Goal: Use online tool/utility

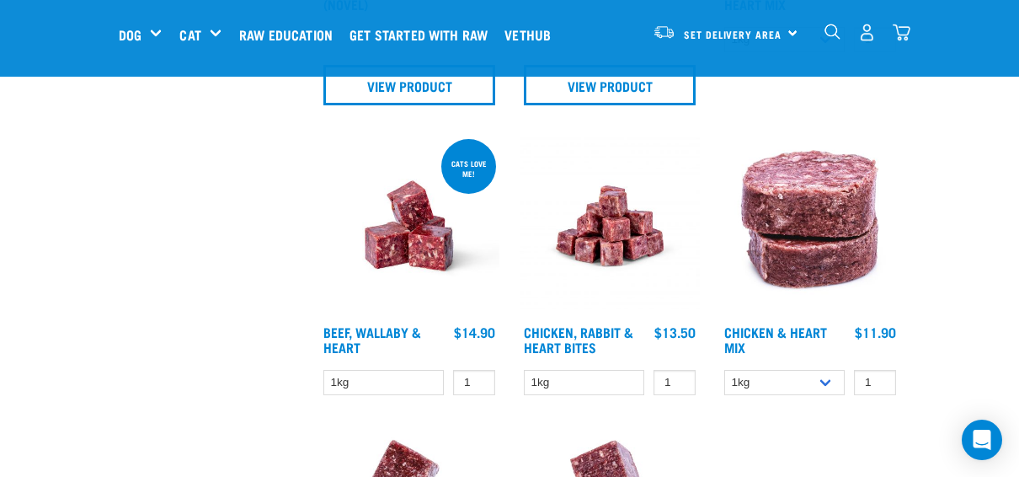
scroll to position [807, 0]
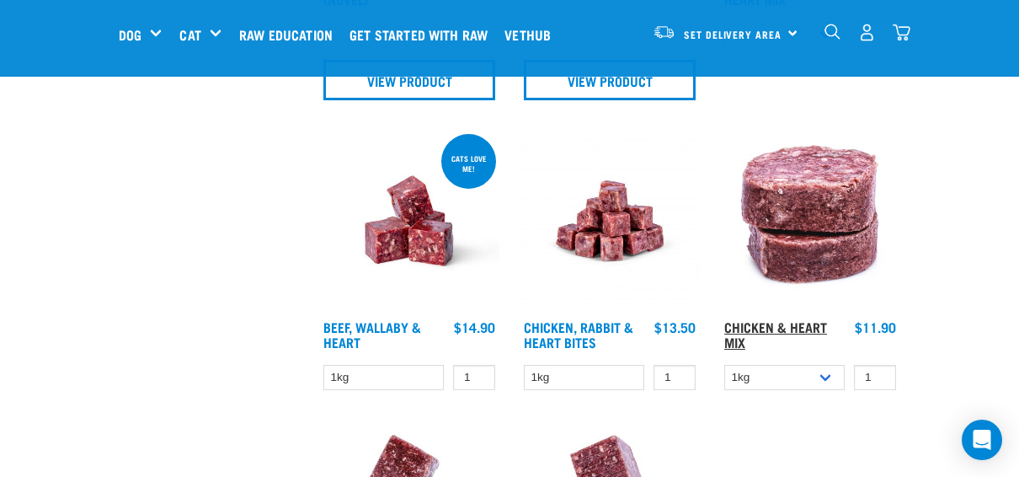
click at [725, 323] on link "Chicken & Heart Mix" at bounding box center [776, 334] width 103 height 23
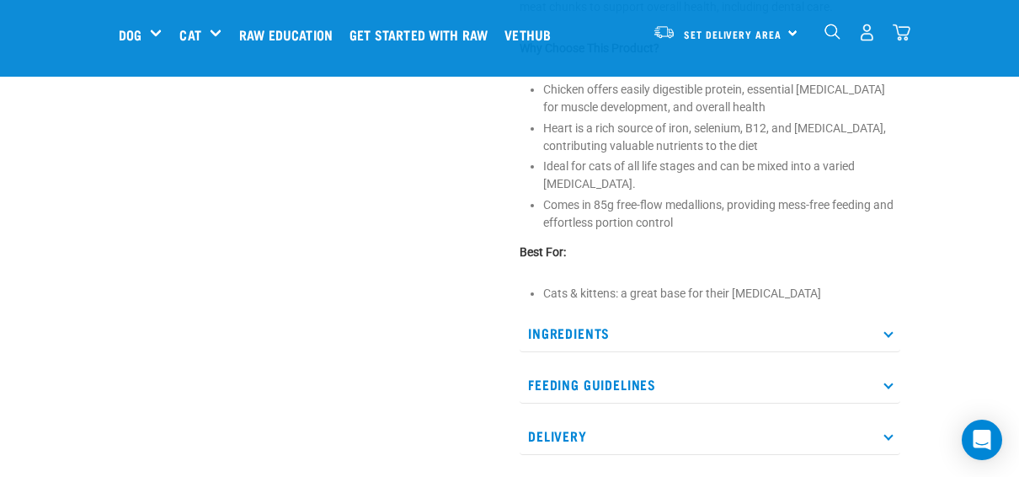
scroll to position [644, 0]
click at [667, 312] on p "Ingredients" at bounding box center [710, 331] width 381 height 38
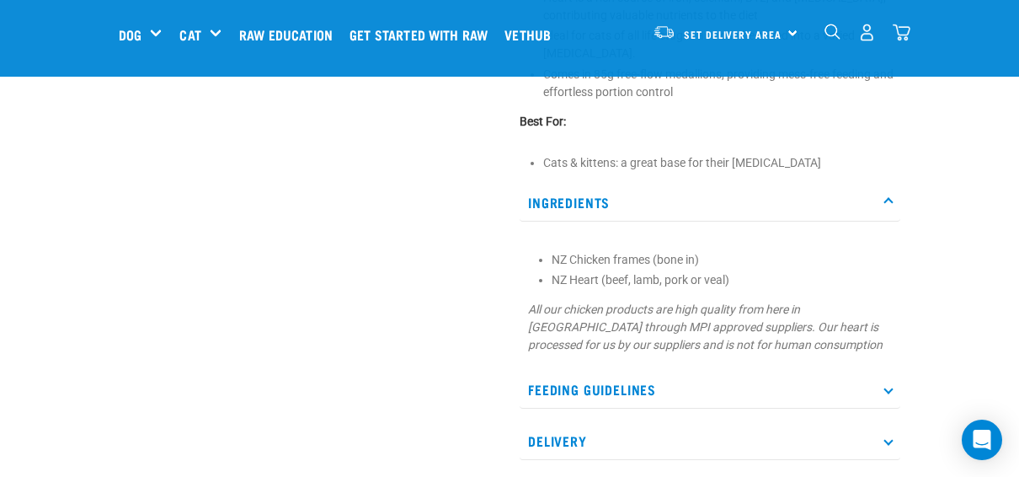
scroll to position [778, 0]
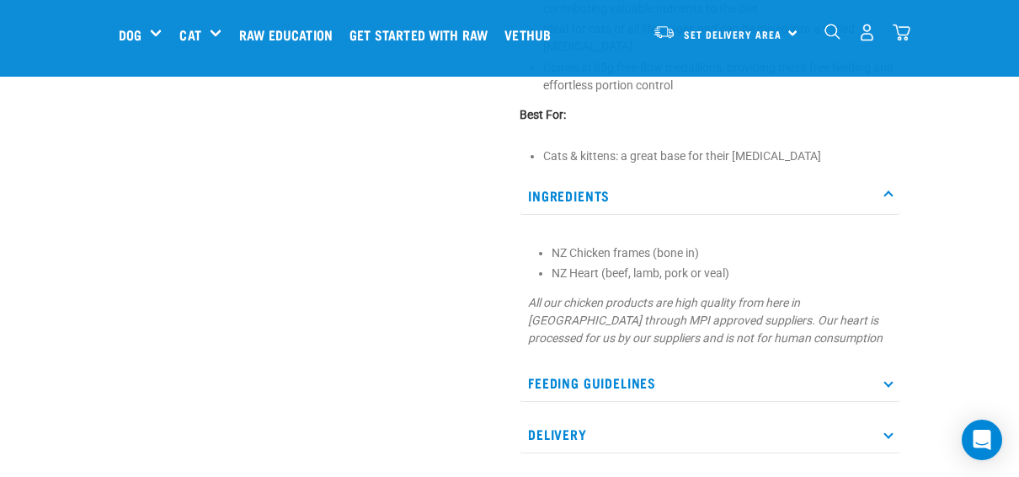
click at [637, 364] on p "Feeding Guidelines" at bounding box center [710, 383] width 381 height 38
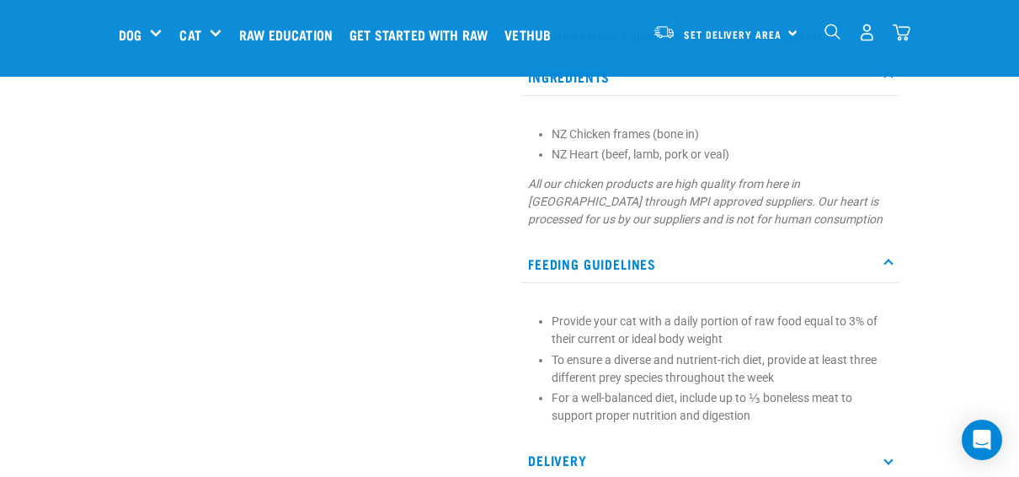
scroll to position [907, 0]
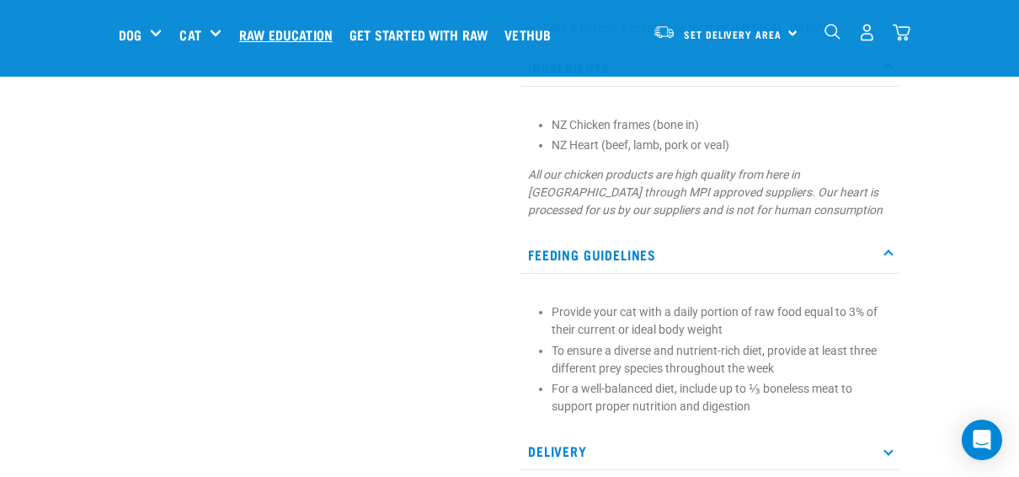
click at [235, 25] on link "Raw Education" at bounding box center [290, 34] width 110 height 67
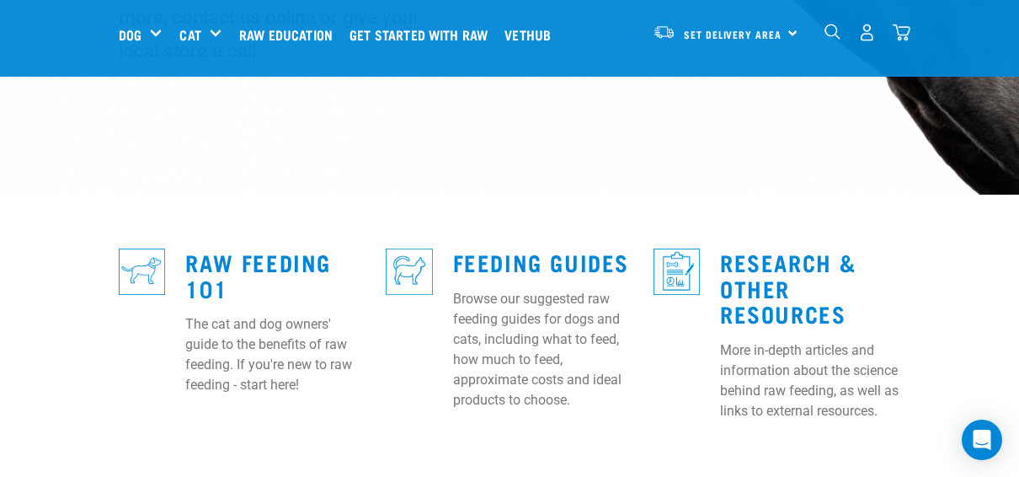
scroll to position [379, 0]
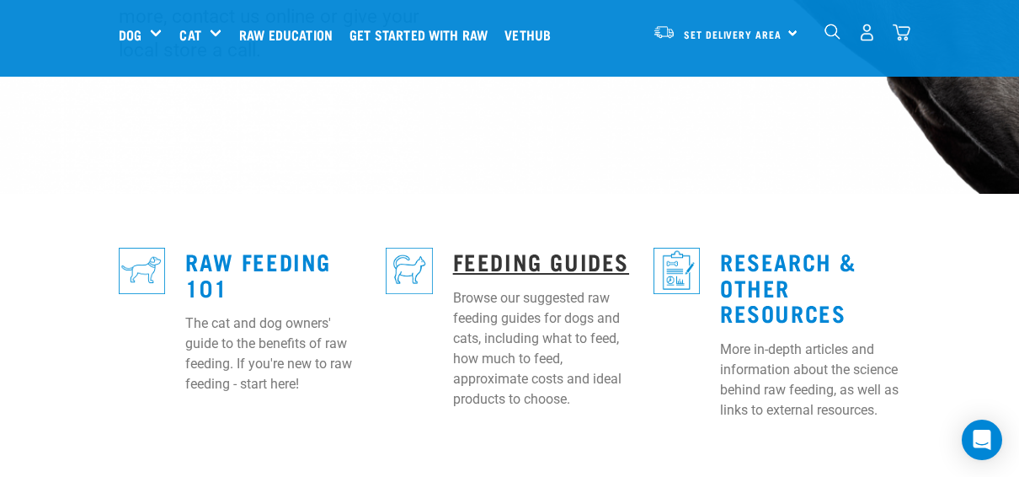
click at [468, 254] on link "Feeding Guides" at bounding box center [541, 260] width 176 height 13
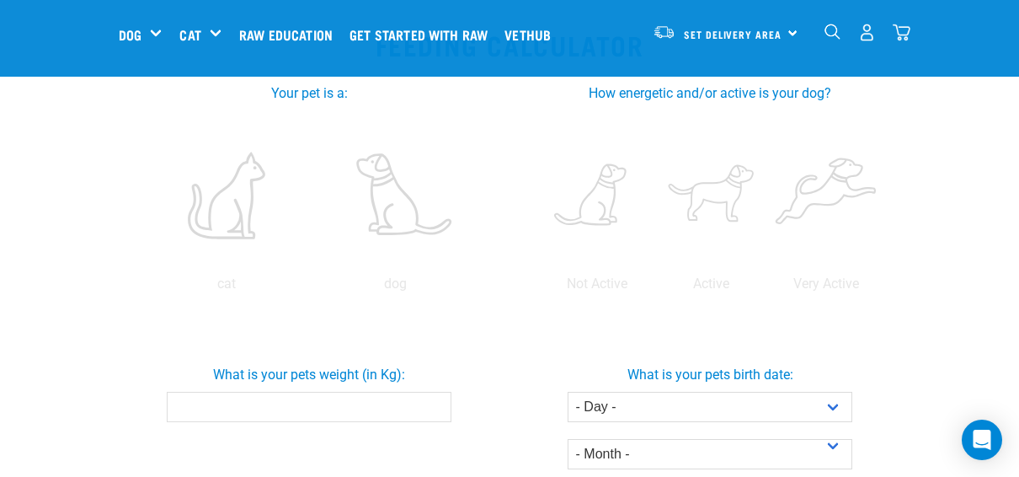
scroll to position [356, 0]
click at [267, 391] on input "What is your pets weight (in Kg):" at bounding box center [310, 406] width 286 height 30
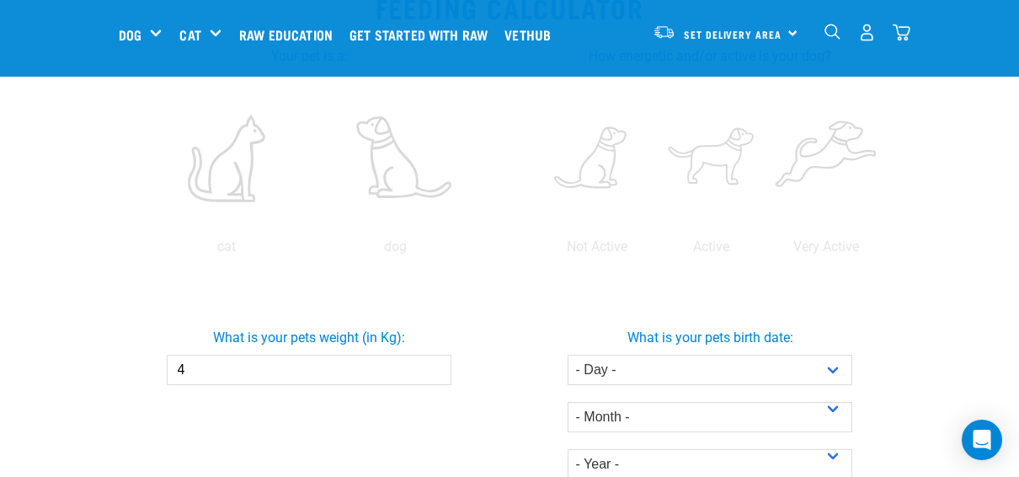
scroll to position [410, 0]
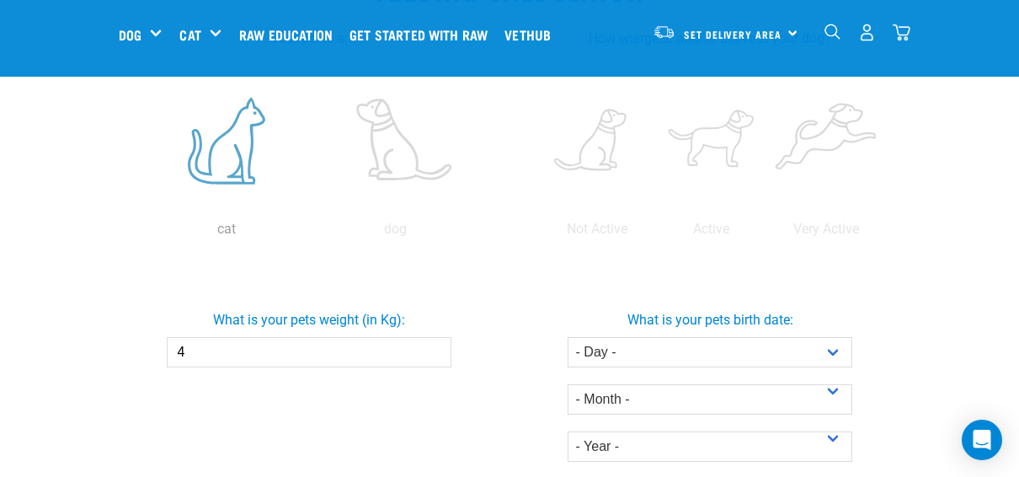
type input "4"
click at [156, 120] on label at bounding box center [226, 140] width 163 height 143
click at [142, 233] on input "radio" at bounding box center [142, 233] width 0 height 0
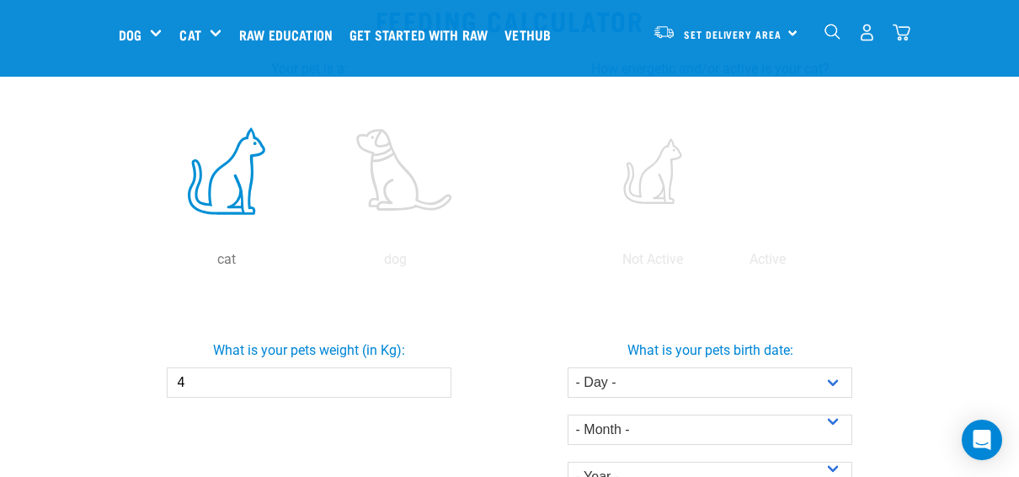
scroll to position [391, 0]
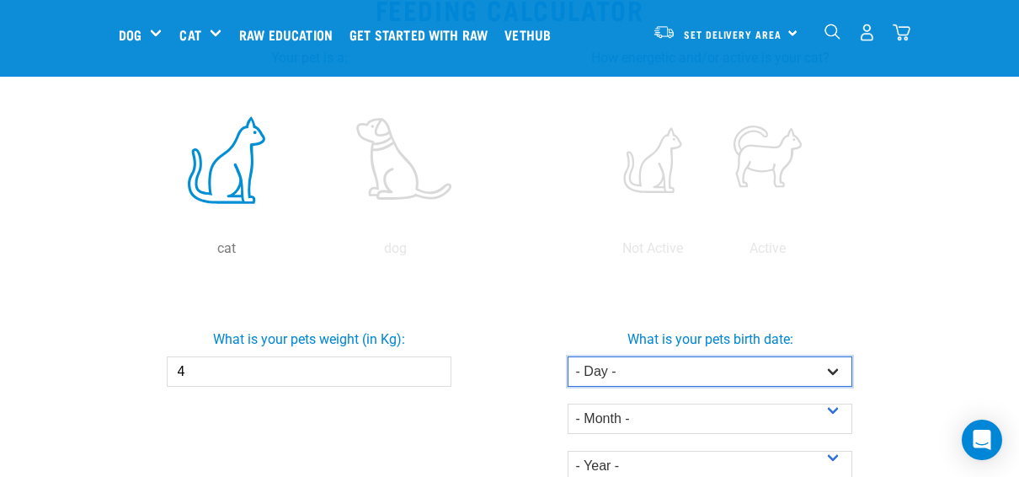
click at [702, 356] on select "- Day - 1 2 3 4 5 6 7 8 9 10 11 12 13 14 15 16 17 18 19 20 21 22 23 24 25 26 27" at bounding box center [711, 371] width 286 height 30
select select "4"
click at [580, 356] on select "- Day - 1 2 3 4 5 6 7 8 9 10 11 12 13 14 15 16 17 18 19 20 21 22 23 24 25 26 27" at bounding box center [711, 371] width 286 height 30
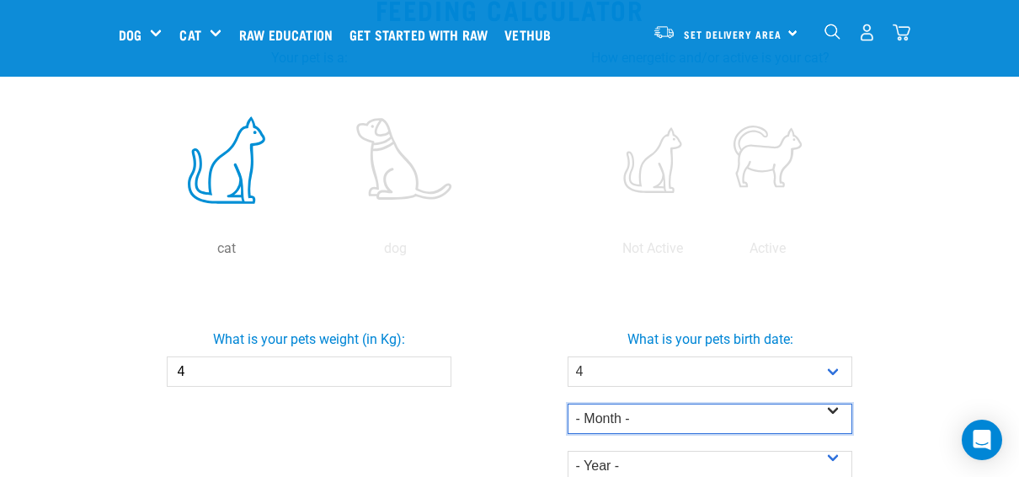
click at [660, 404] on select "- Month - January February March April May June July August September October N…" at bounding box center [711, 419] width 286 height 30
select select "September"
click at [580, 404] on select "- Month - January February March April May June July August September October N…" at bounding box center [711, 419] width 286 height 30
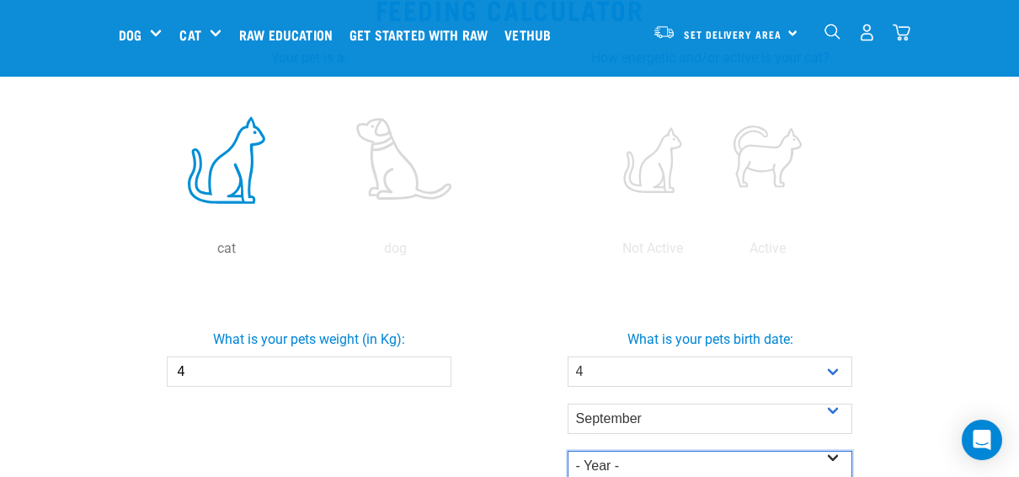
click at [663, 451] on select "- Year - 2025 2024 2023 2022 2021 2020 2019 2018 2017 2016 2015 2014" at bounding box center [711, 466] width 286 height 30
select select "2024"
click at [580, 451] on select "- Year - 2025 2024 2023 2022 2021 2020 2019 2018 2017 2016 2015 2014" at bounding box center [711, 466] width 286 height 30
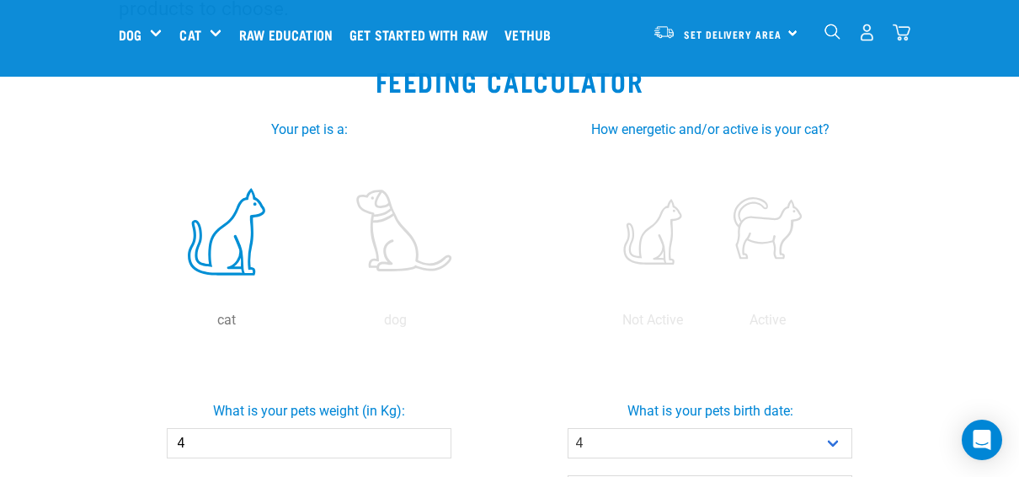
scroll to position [318, 0]
click at [815, 181] on label at bounding box center [768, 232] width 108 height 143
click at [710, 325] on input "radio" at bounding box center [710, 325] width 0 height 0
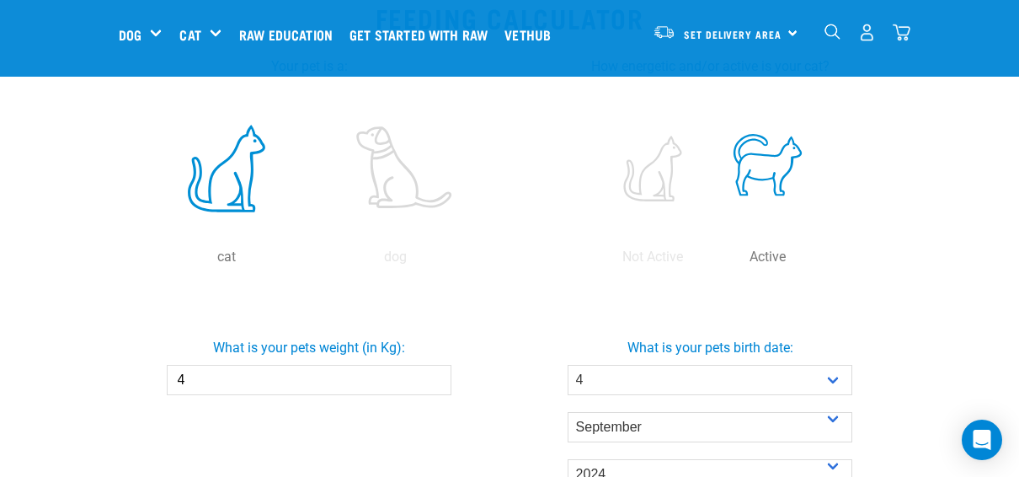
scroll to position [472, 0]
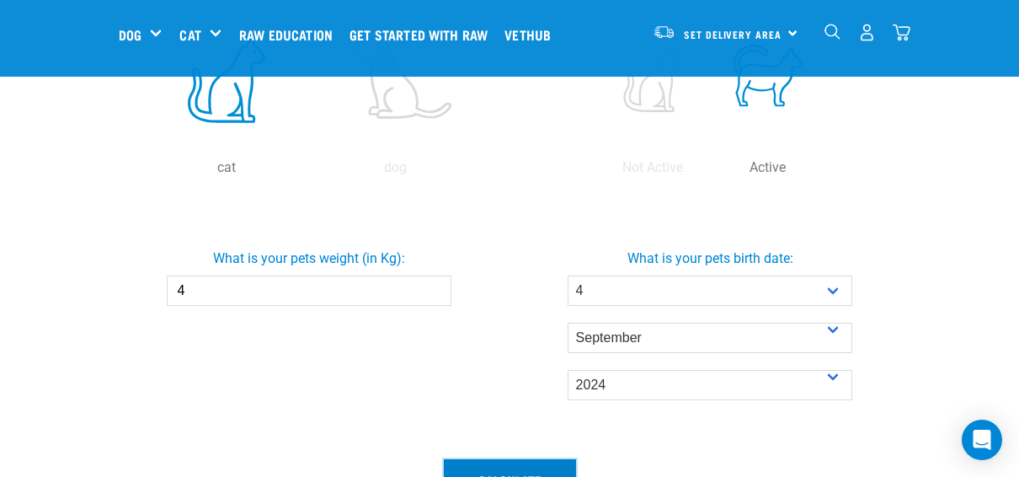
click at [512, 459] on button "Calculate" at bounding box center [510, 479] width 132 height 40
